Goal: Check status: Check status

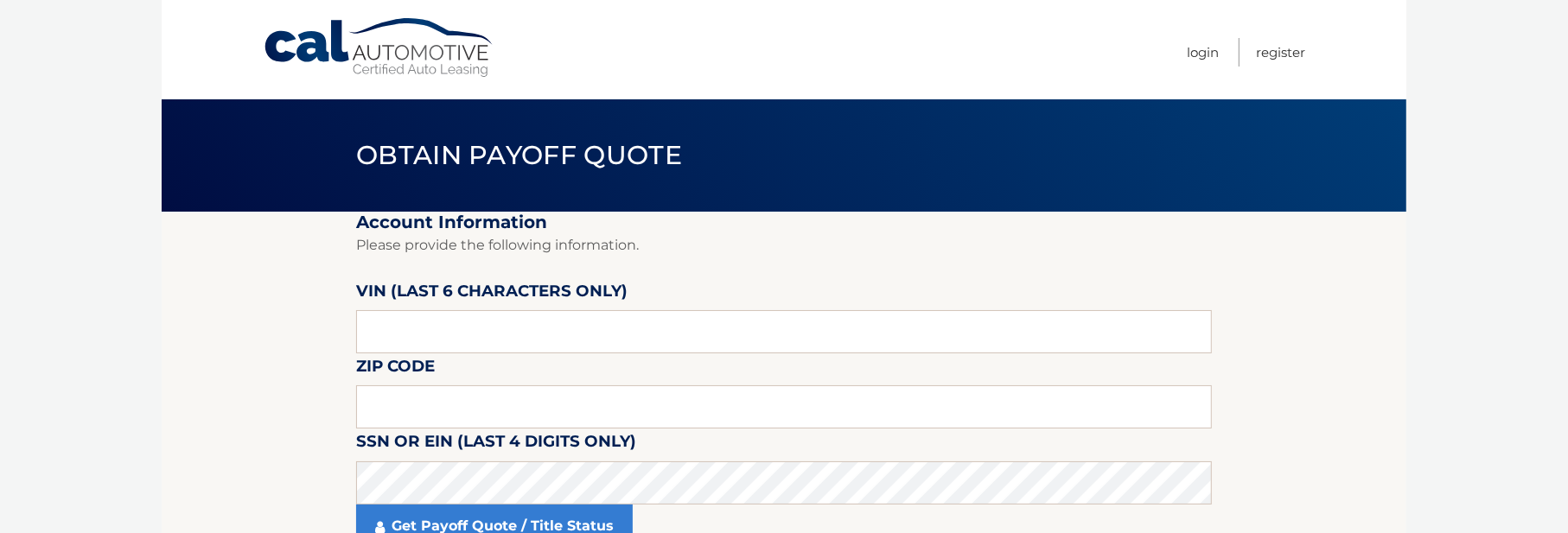
scroll to position [87, 0]
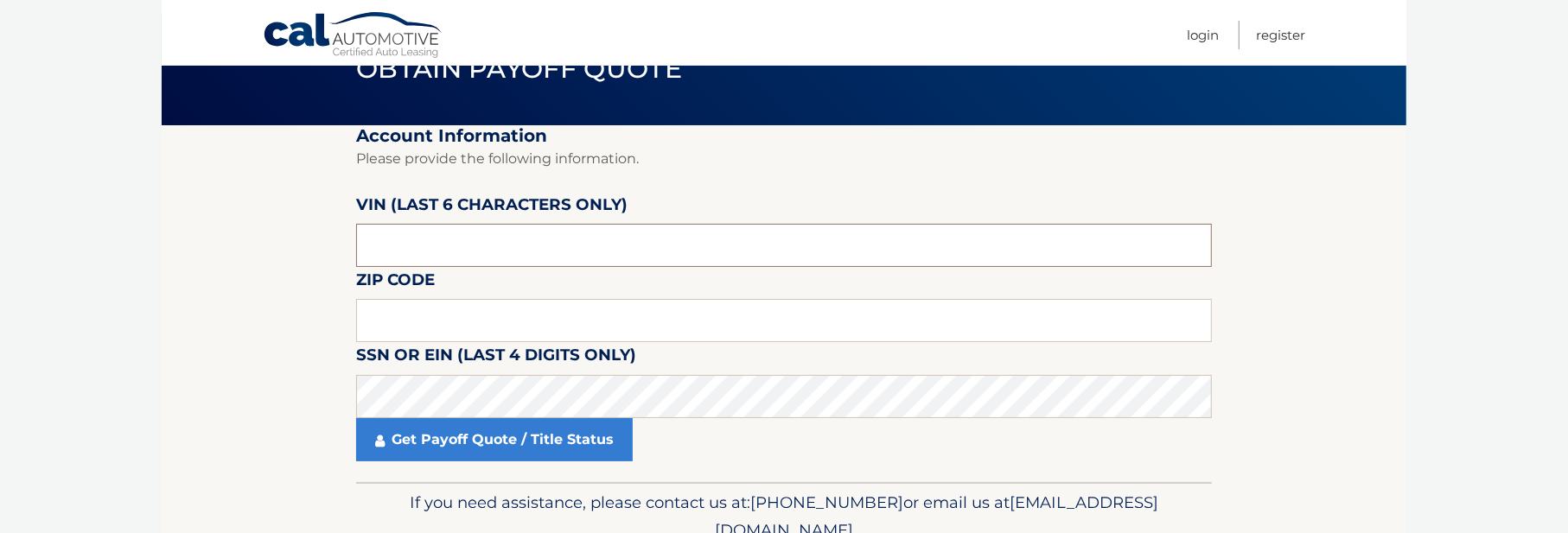
click at [375, 247] on input "text" at bounding box center [783, 246] width 855 height 43
drag, startPoint x: 384, startPoint y: 250, endPoint x: 340, endPoint y: 238, distance: 45.6
click at [340, 238] on section "Account Information Please provide the following information. [PERSON_NAME] (la…" at bounding box center [784, 304] width 1244 height 357
drag, startPoint x: 420, startPoint y: 253, endPoint x: 311, endPoint y: 230, distance: 111.4
click at [311, 230] on section "Account Information Please provide the following information. [PERSON_NAME] (la…" at bounding box center [784, 304] width 1244 height 357
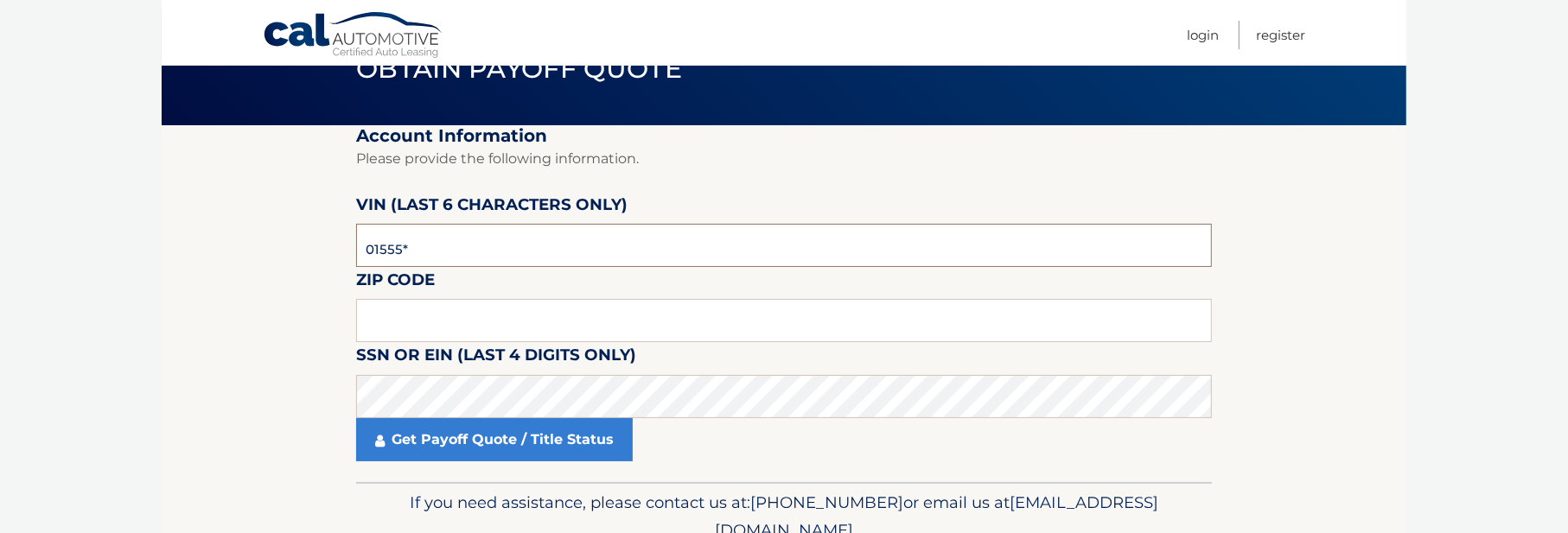
type input "015552"
click at [381, 313] on input "text" at bounding box center [783, 321] width 855 height 43
type input "33069"
click at [247, 396] on section "Account Information Please provide the following information. [PERSON_NAME] (la…" at bounding box center [784, 304] width 1244 height 357
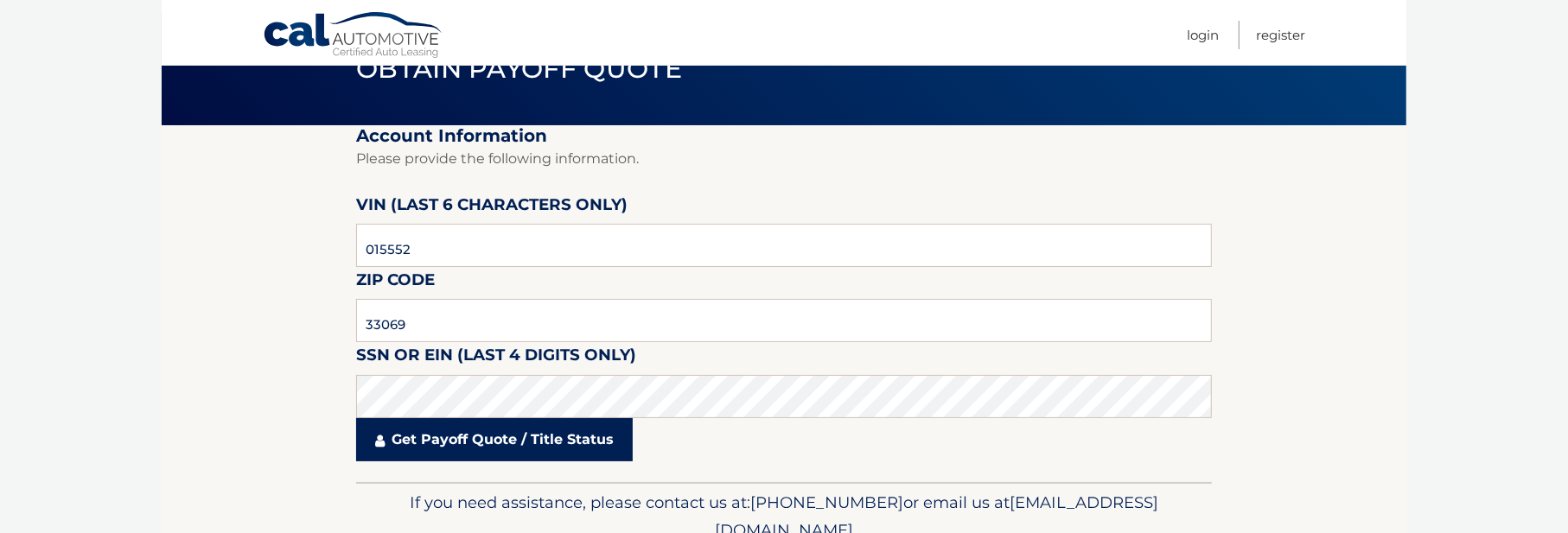
click at [424, 444] on link "Get Payoff Quote / Title Status" at bounding box center [494, 439] width 277 height 43
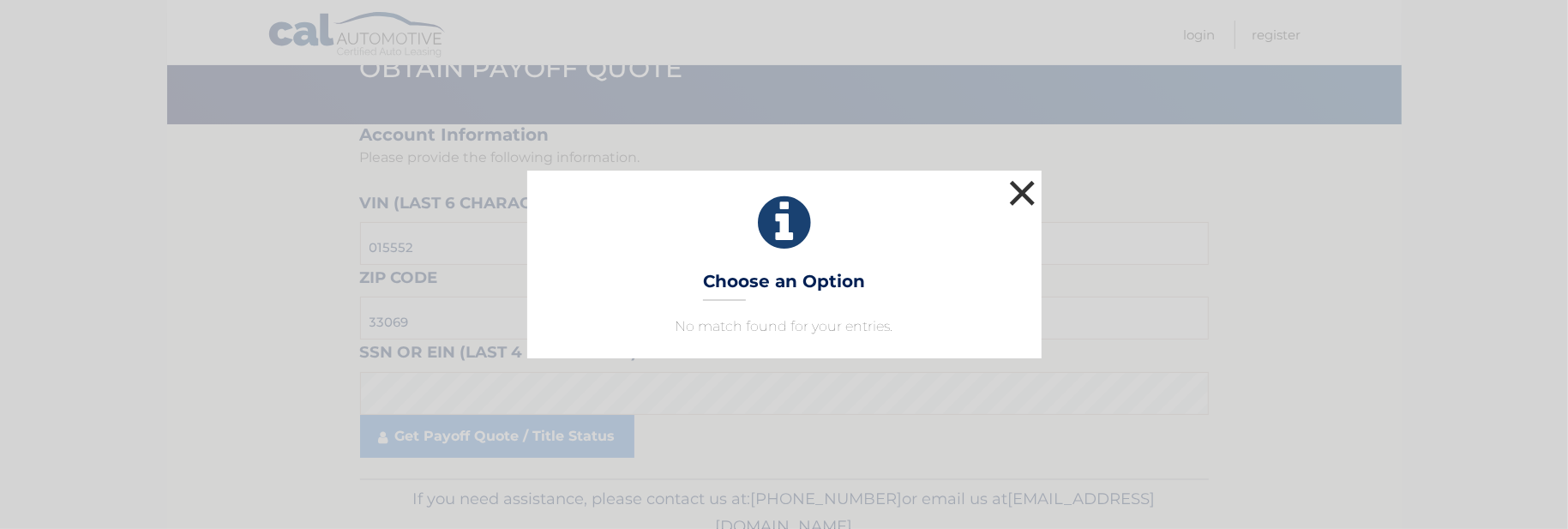
click at [1024, 193] on button "×" at bounding box center [1022, 192] width 34 height 34
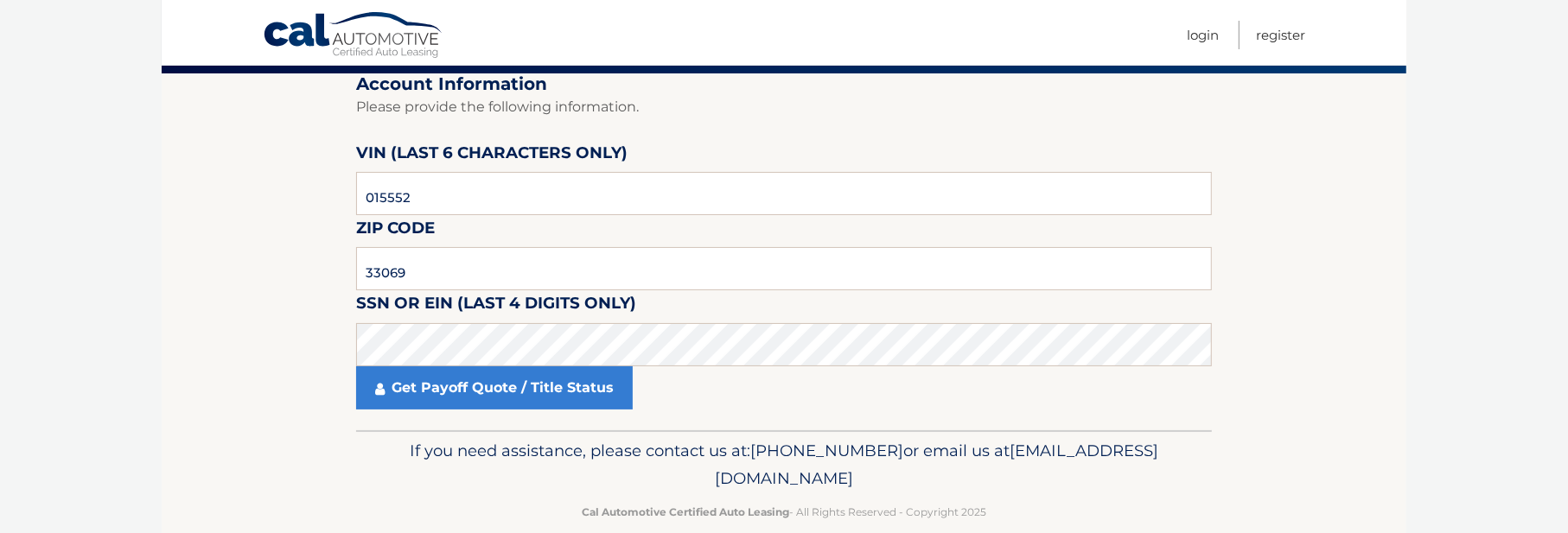
scroll to position [166, 0]
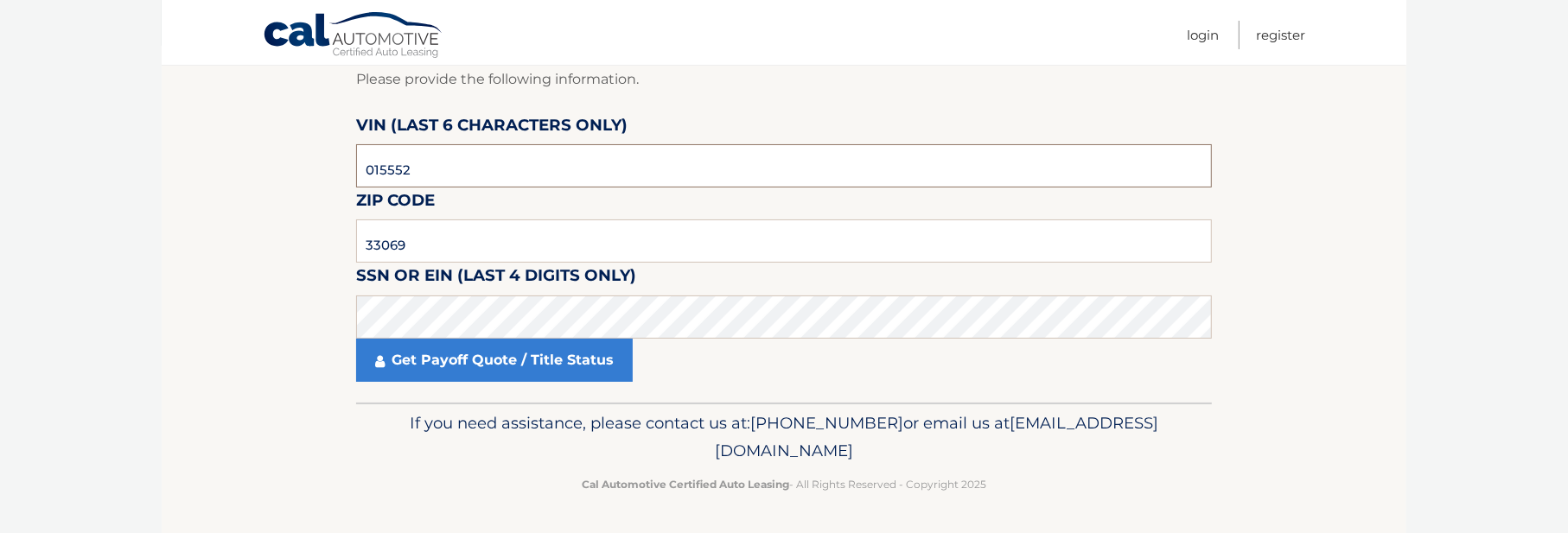
click at [393, 168] on input "015552" at bounding box center [783, 166] width 855 height 43
click at [232, 240] on section "Account Information Please provide the following information. [PERSON_NAME] (la…" at bounding box center [784, 224] width 1244 height 357
click at [427, 243] on input "33069" at bounding box center [783, 241] width 855 height 43
click at [241, 326] on section "Account Information Please provide the following information. [PERSON_NAME] (la…" at bounding box center [784, 224] width 1244 height 357
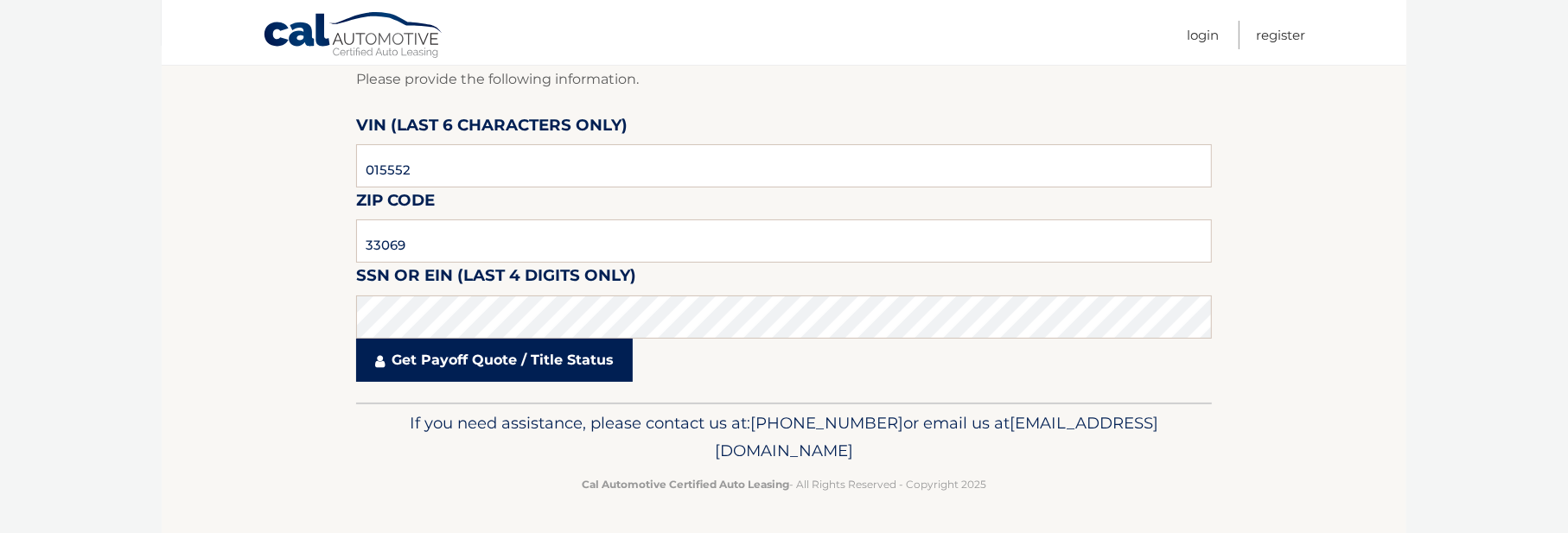
click at [428, 359] on link "Get Payoff Quote / Title Status" at bounding box center [494, 360] width 277 height 43
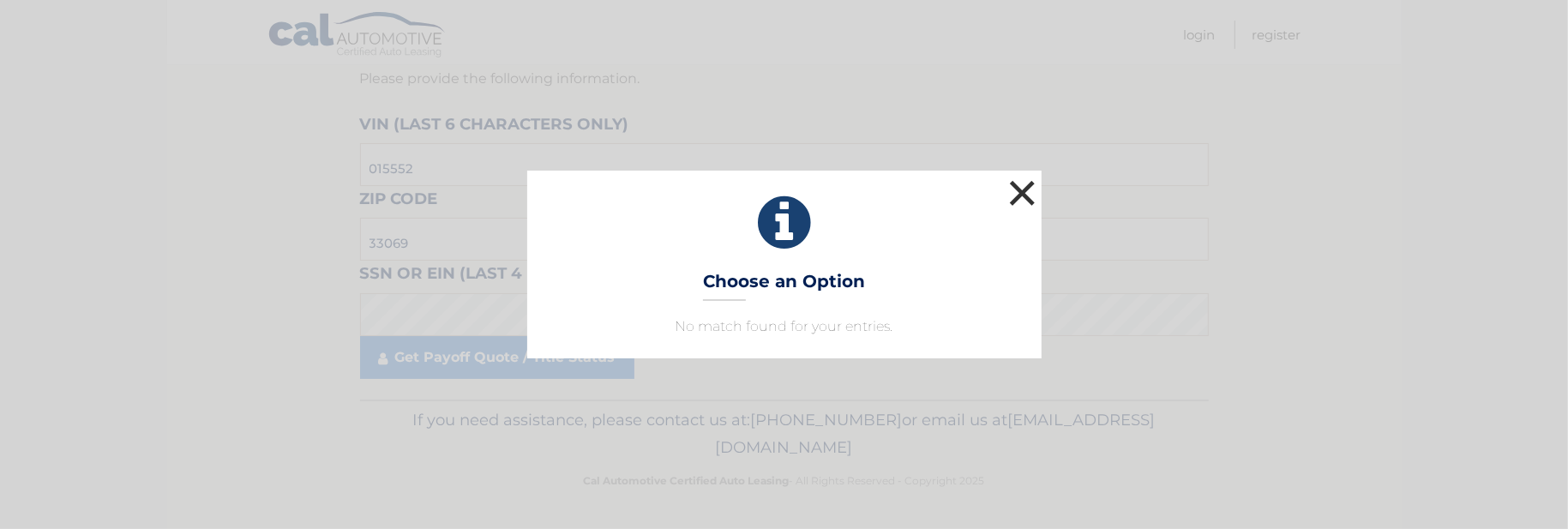
click at [1030, 186] on button "×" at bounding box center [1022, 192] width 34 height 34
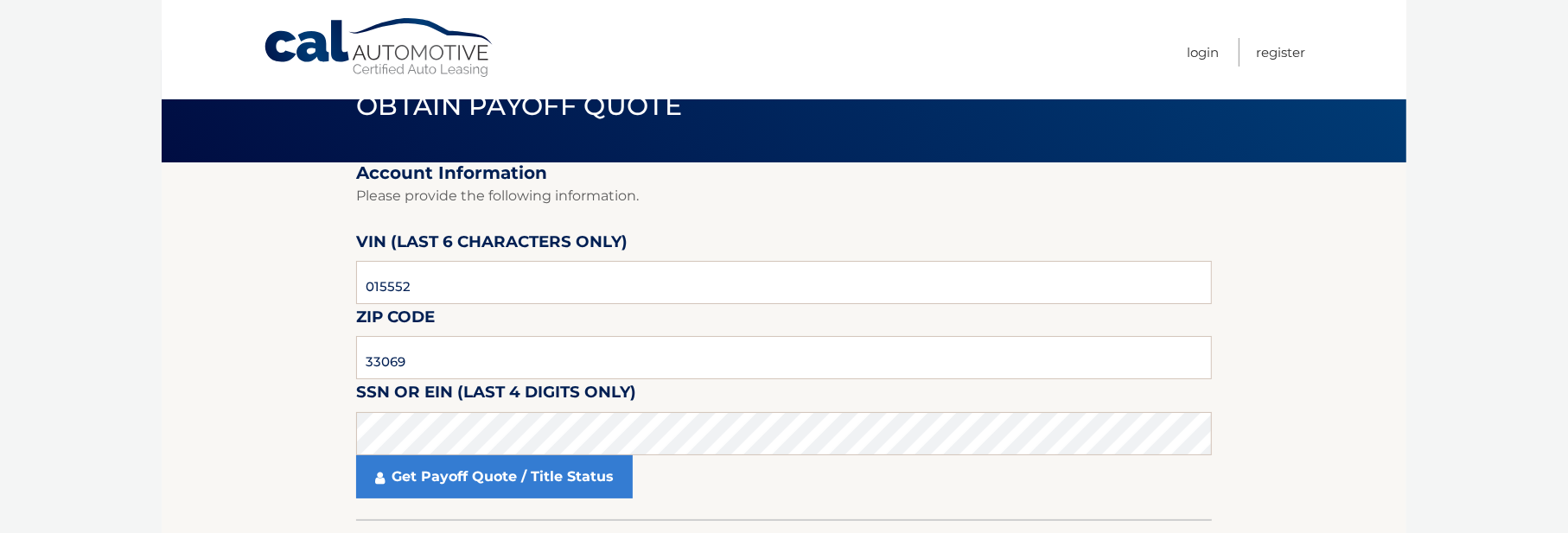
scroll to position [87, 0]
